Goal: Information Seeking & Learning: Learn about a topic

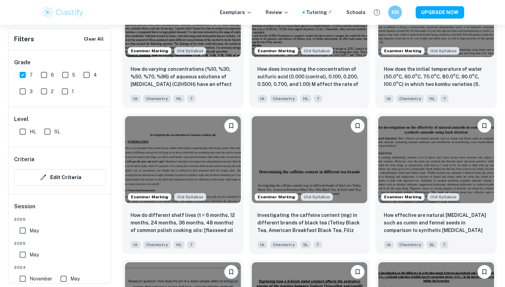
scroll to position [1460, 0]
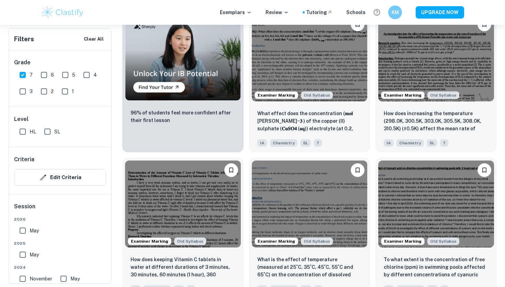
scroll to position [2876, 0]
